Goal: Task Accomplishment & Management: Use online tool/utility

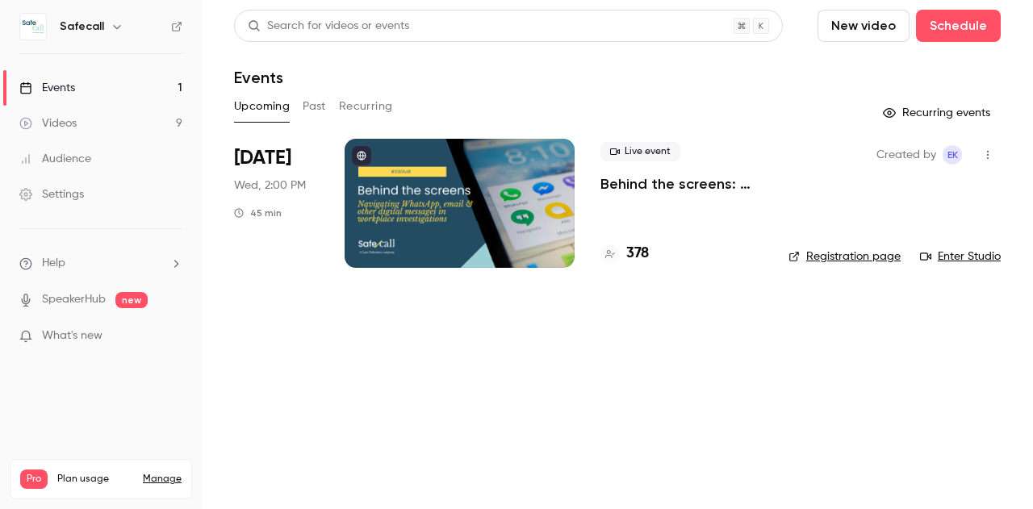
click at [664, 182] on p "Behind the screens: navigating WhatsApp, email & other digital messages in work…" at bounding box center [682, 183] width 162 height 19
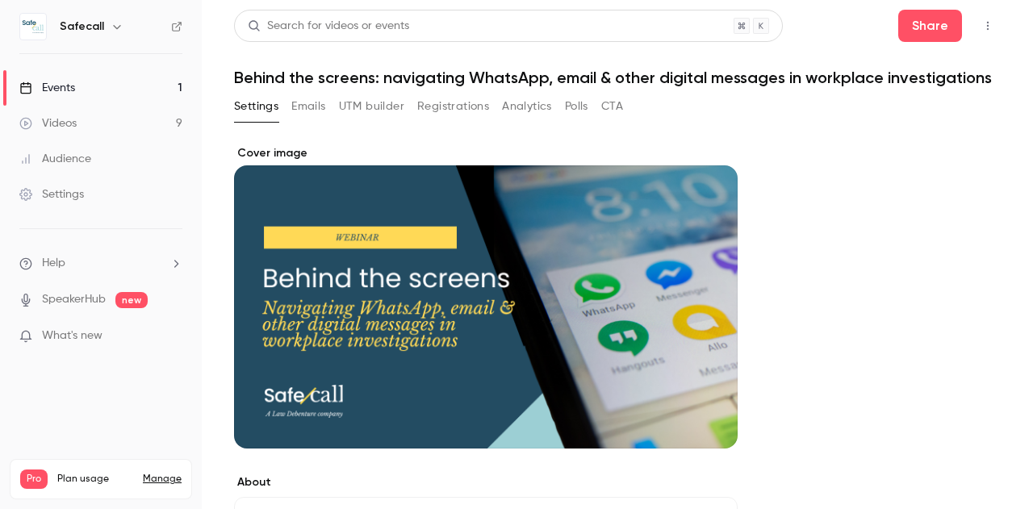
click at [383, 119] on button "UTM builder" at bounding box center [371, 107] width 65 height 26
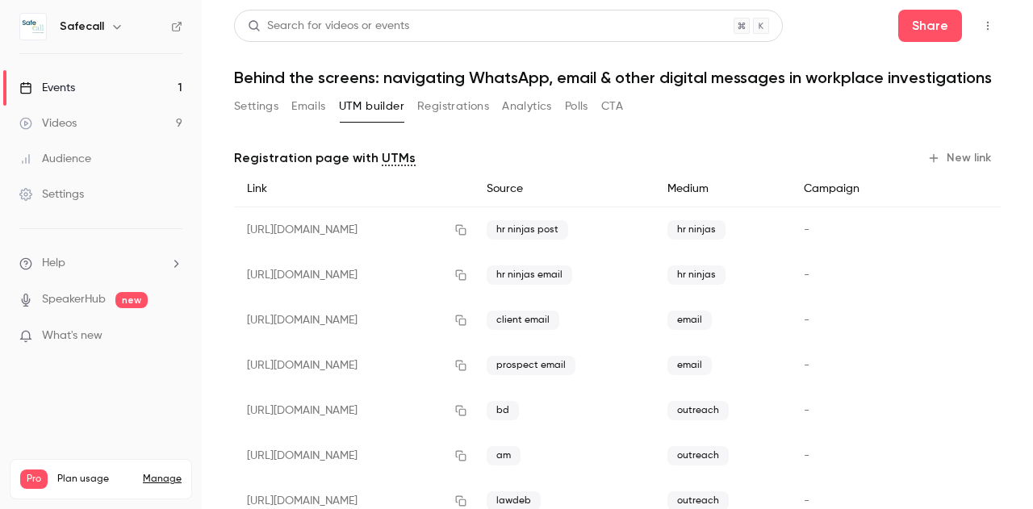
click at [928, 165] on icon "button" at bounding box center [934, 158] width 13 height 13
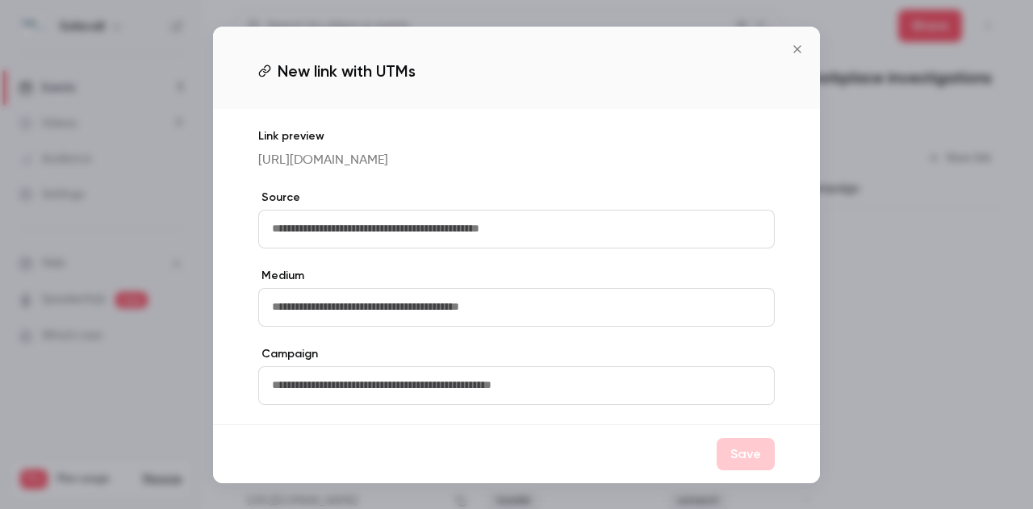
click at [354, 239] on input "text" at bounding box center [516, 229] width 517 height 39
type input "**********"
click at [765, 471] on button "Save" at bounding box center [746, 454] width 58 height 32
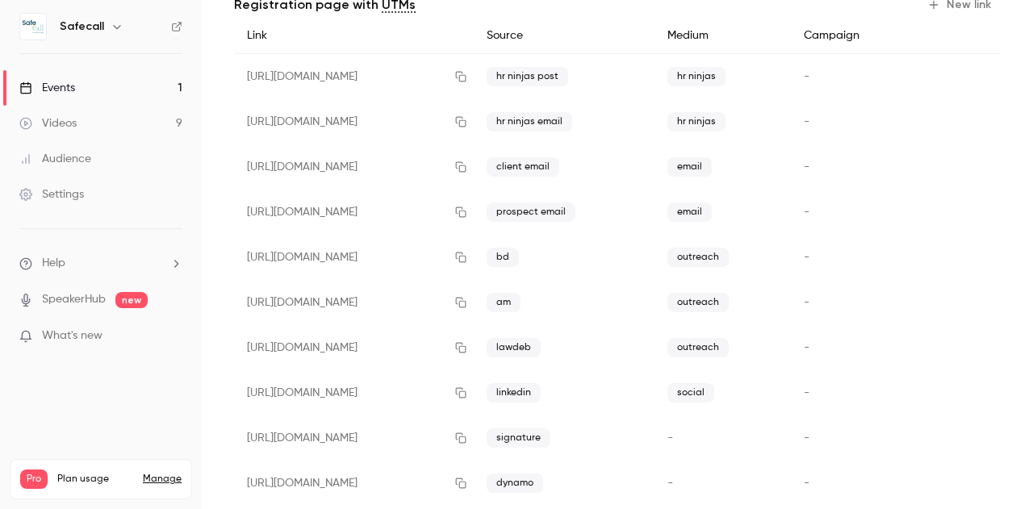
scroll to position [250, 0]
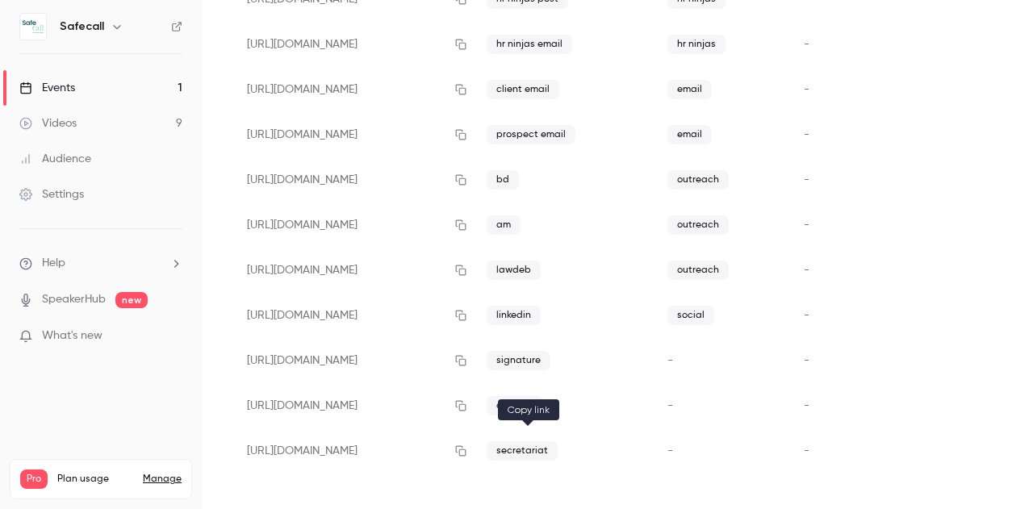
click at [467, 451] on icon "button" at bounding box center [461, 451] width 10 height 10
